Goal: Transaction & Acquisition: Subscribe to service/newsletter

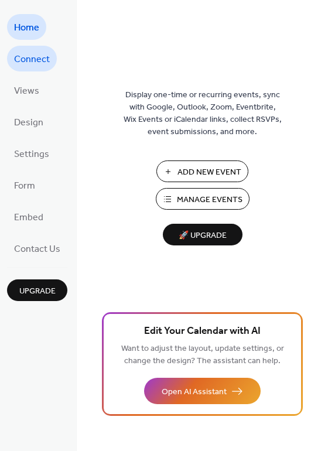
click at [29, 64] on span "Connect" at bounding box center [32, 59] width 36 height 19
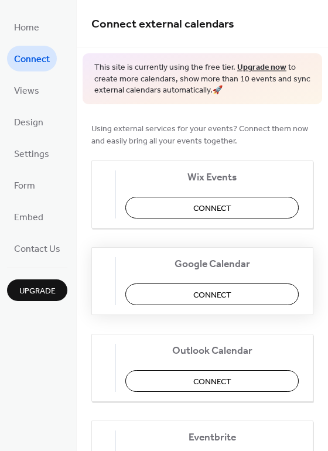
click at [224, 289] on span "Connect" at bounding box center [212, 295] width 38 height 12
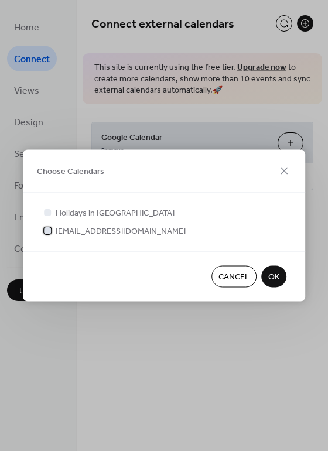
click at [45, 233] on div at bounding box center [47, 230] width 7 height 7
click at [272, 275] on span "OK" at bounding box center [273, 277] width 11 height 12
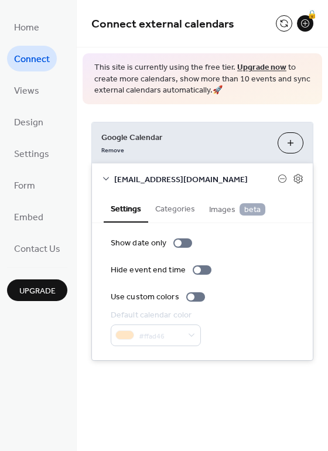
click at [37, 288] on span "Upgrade" at bounding box center [37, 291] width 36 height 12
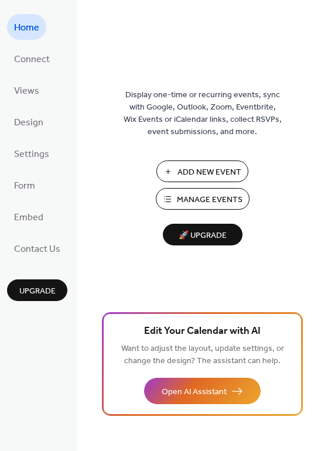
click at [218, 239] on span "🚀 Upgrade" at bounding box center [203, 236] width 66 height 16
